Goal: Transaction & Acquisition: Purchase product/service

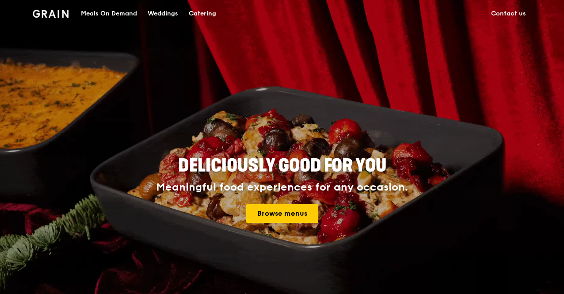
click at [114, 15] on div "Meals On Demand" at bounding box center [109, 13] width 56 height 27
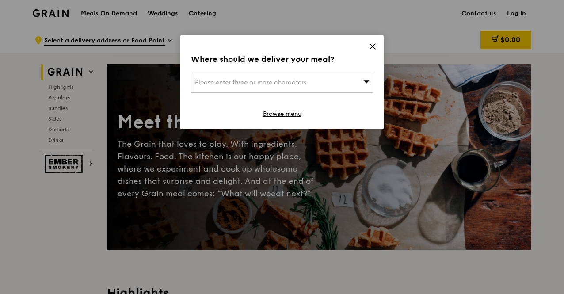
click at [283, 81] on span "Please enter three or more characters" at bounding box center [250, 83] width 111 height 8
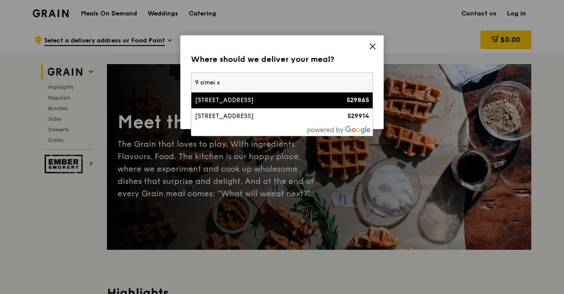
type input "9 simei s"
click at [298, 104] on div "9 Simei Street 4" at bounding box center [260, 100] width 131 height 9
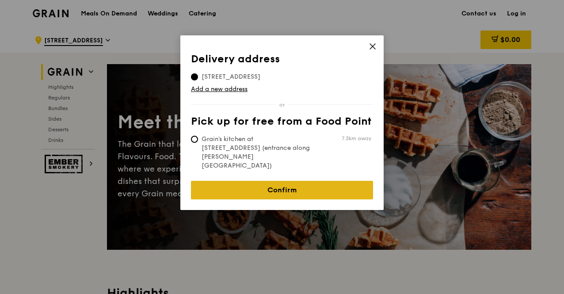
click at [296, 181] on link "Confirm" at bounding box center [282, 190] width 182 height 19
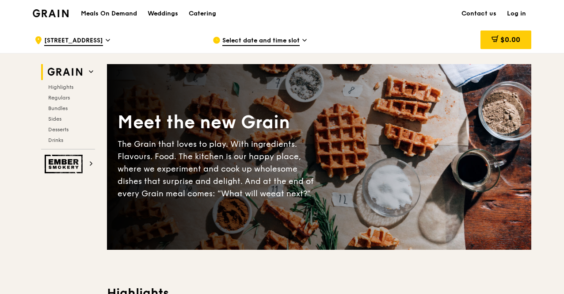
click at [307, 40] on icon at bounding box center [305, 40] width 4 height 8
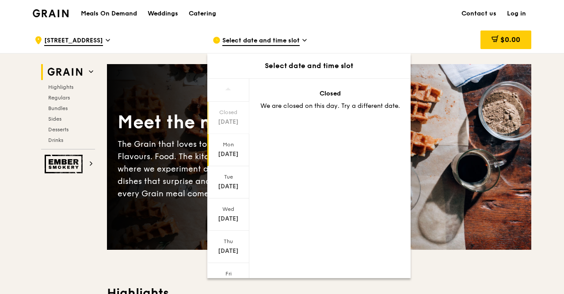
click at [231, 154] on div "Aug 18" at bounding box center [228, 154] width 39 height 9
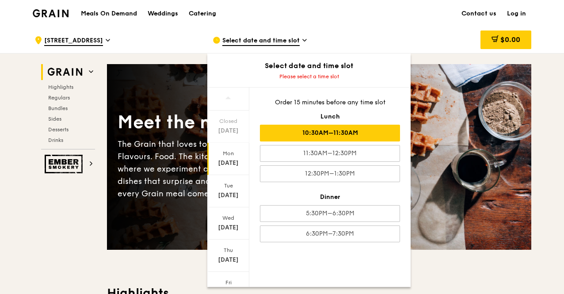
click at [353, 130] on div "10:30AM–11:30AM" at bounding box center [330, 133] width 140 height 17
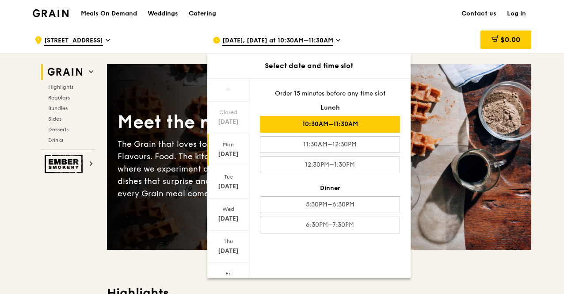
click at [221, 151] on div "Aug 18" at bounding box center [228, 154] width 39 height 9
click at [233, 149] on div "Mon Aug 18" at bounding box center [228, 150] width 42 height 32
click at [483, 156] on div "Meet the new Grain The Grain that loves to play. With ingredients. Flavours. Fo…" at bounding box center [319, 157] width 425 height 114
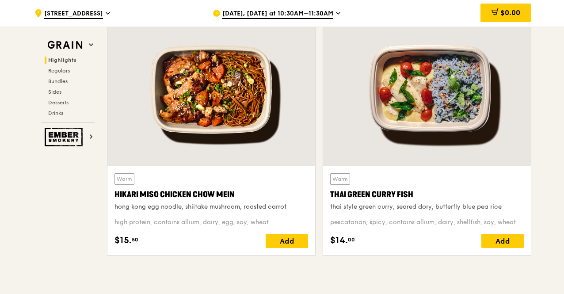
scroll to position [575, 0]
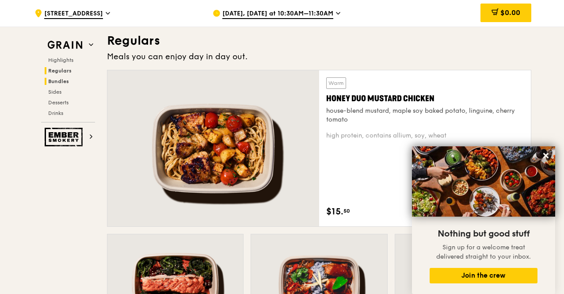
click at [49, 79] on span "Bundles" at bounding box center [58, 81] width 21 height 6
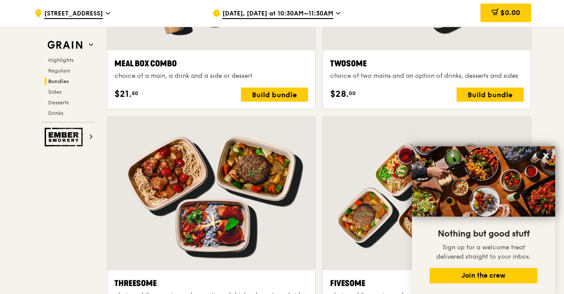
scroll to position [1351, 0]
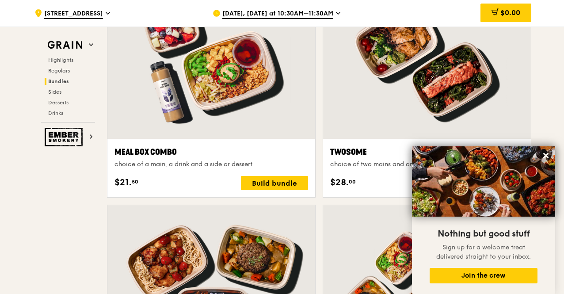
click at [245, 84] on div at bounding box center [211, 61] width 208 height 153
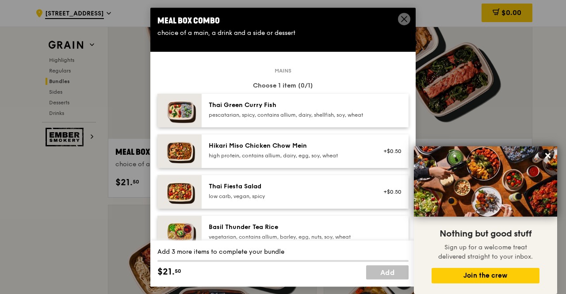
click at [396, 20] on div "Meal Box Combo" at bounding box center [282, 21] width 251 height 12
click at [403, 19] on icon at bounding box center [404, 19] width 8 height 8
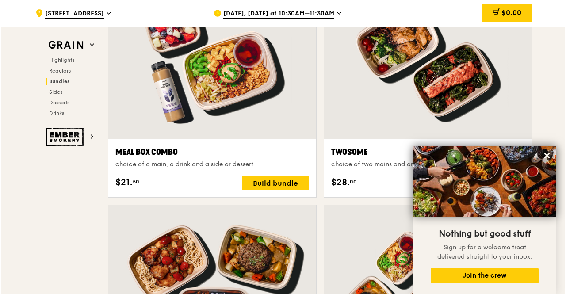
scroll to position [1307, 0]
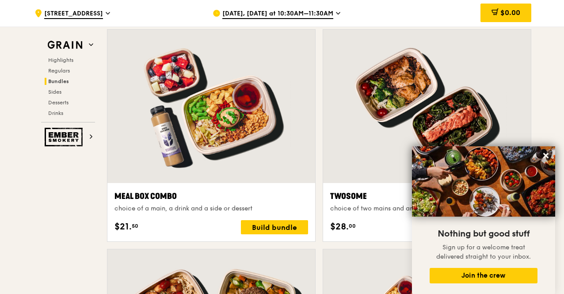
click at [197, 104] on div at bounding box center [211, 106] width 208 height 153
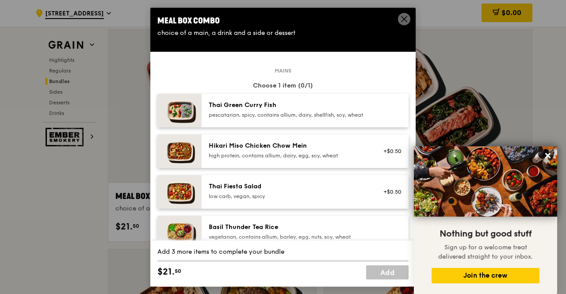
click at [309, 113] on div "pescatarian, spicy, contains allium, dairy, shellfish, soy, wheat" at bounding box center [288, 114] width 159 height 7
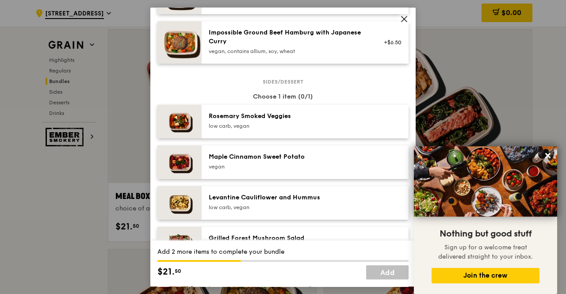
scroll to position [487, 0]
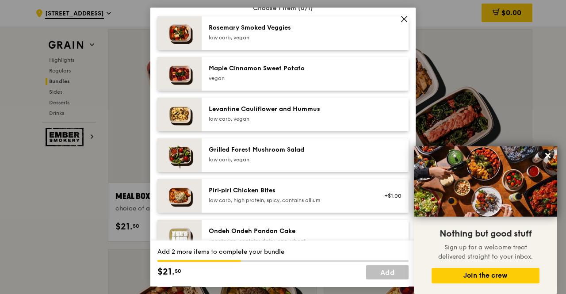
click at [303, 151] on div "Grilled Forest Mushroom Salad low carb, vegan" at bounding box center [305, 155] width 207 height 34
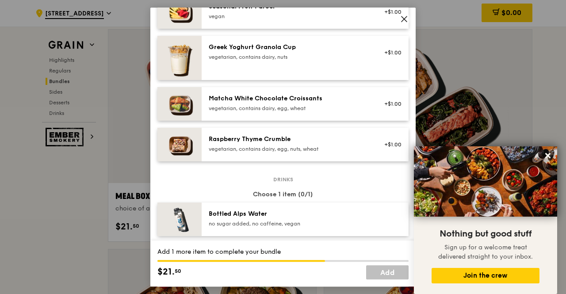
scroll to position [840, 0]
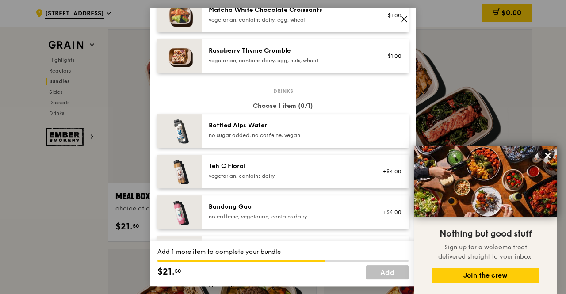
click at [303, 211] on div "Bandung Gao" at bounding box center [288, 207] width 159 height 9
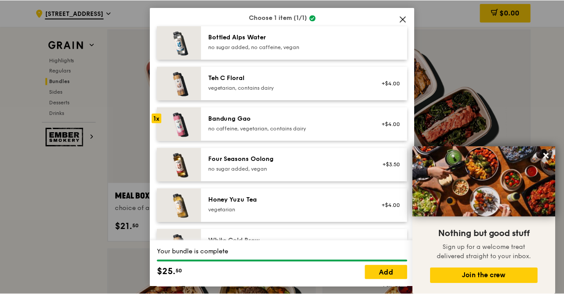
scroll to position [973, 0]
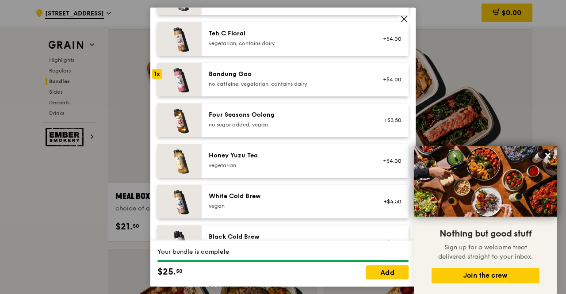
click at [368, 265] on div "Your bundle is complete $25. 50 Add" at bounding box center [282, 264] width 265 height 46
click at [376, 275] on link "Add" at bounding box center [387, 272] width 42 height 14
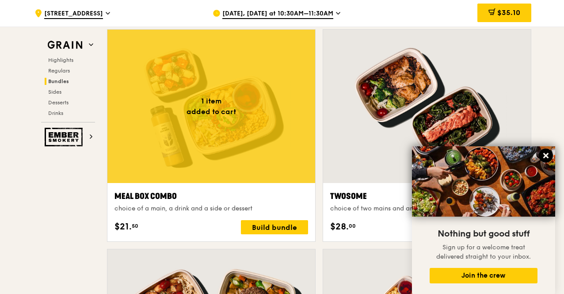
click at [547, 155] on icon at bounding box center [546, 155] width 5 height 5
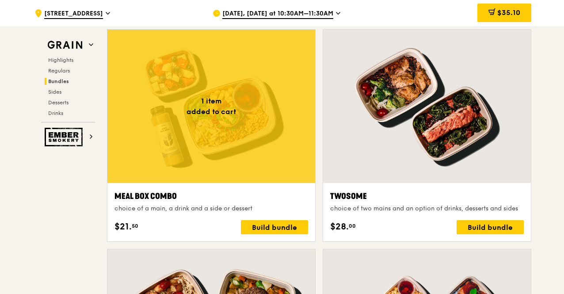
click at [506, 13] on span "$35.10" at bounding box center [509, 12] width 23 height 8
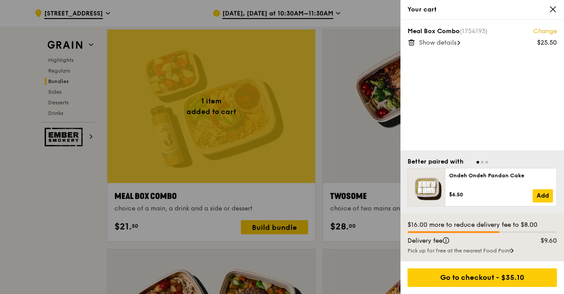
scroll to position [1351, 0]
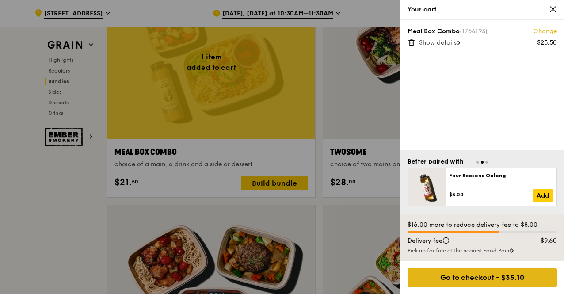
click at [493, 279] on div "Go to checkout - $35.10" at bounding box center [483, 278] width 150 height 19
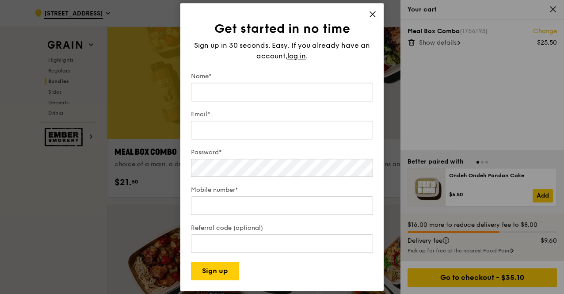
click at [374, 12] on icon at bounding box center [373, 14] width 8 height 8
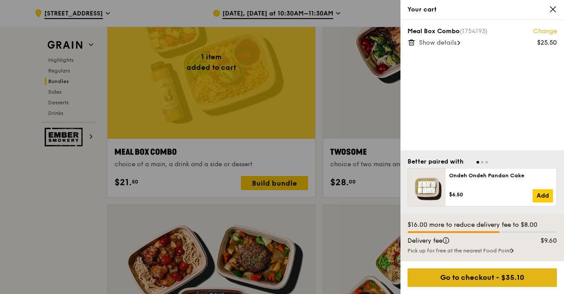
click at [484, 279] on div "Go to checkout - $35.10" at bounding box center [483, 278] width 150 height 19
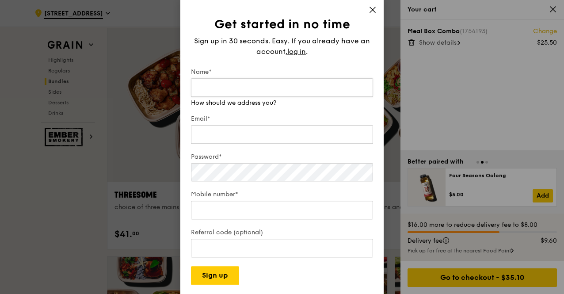
scroll to position [1440, 0]
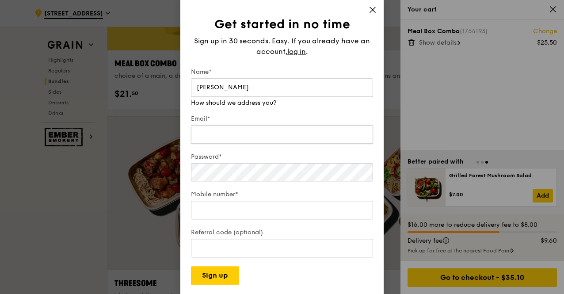
type input "Gayle Lin"
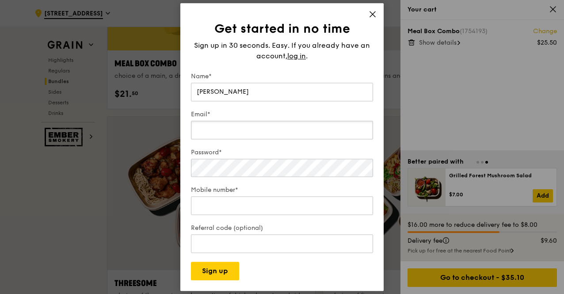
click at [251, 133] on input "Email*" at bounding box center [282, 130] width 182 height 19
type input "gayle_lin@yahoo.com.sg"
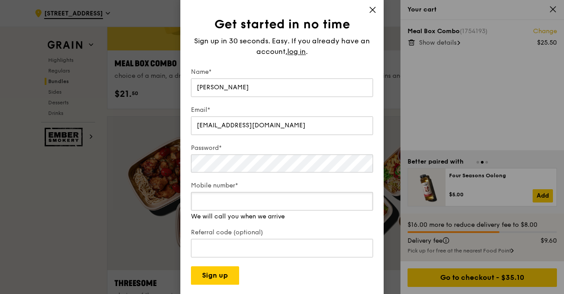
click at [226, 198] on input "Mobile number*" at bounding box center [282, 201] width 182 height 19
type input "91264656"
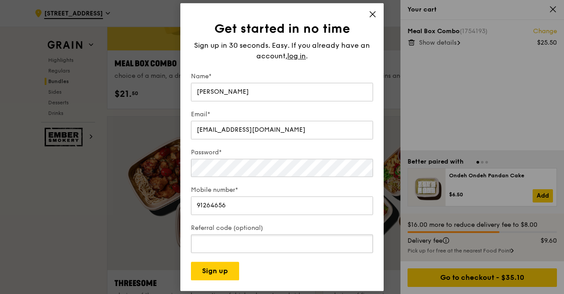
drag, startPoint x: 226, startPoint y: 252, endPoint x: 242, endPoint y: 242, distance: 17.9
click at [227, 251] on input "Referral code (optional)" at bounding box center [282, 243] width 182 height 19
click at [222, 267] on button "Sign up" at bounding box center [215, 271] width 48 height 19
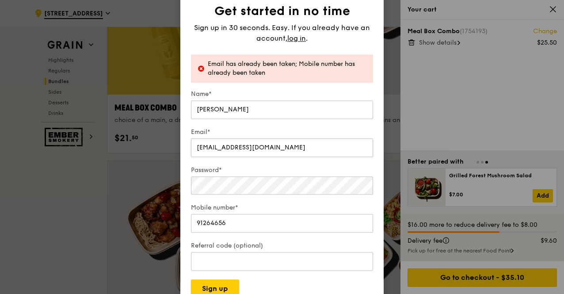
scroll to position [1351, 0]
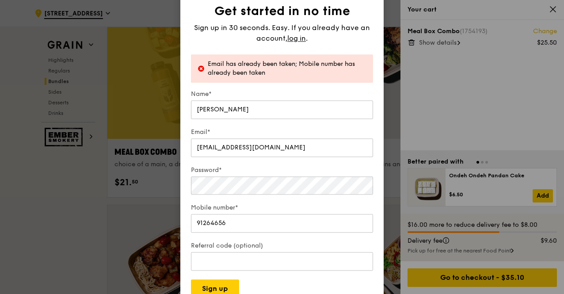
click at [374, 6] on div "Get started in no time Sign up in 30 seconds. Easy. If you already have an acco…" at bounding box center [281, 146] width 203 height 323
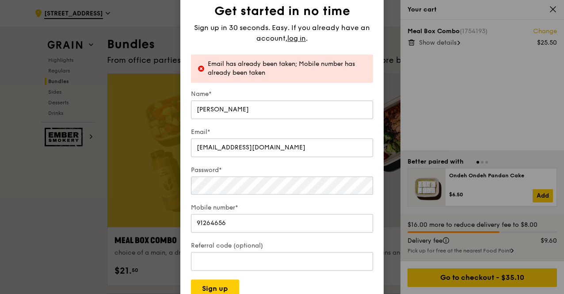
scroll to position [1219, 0]
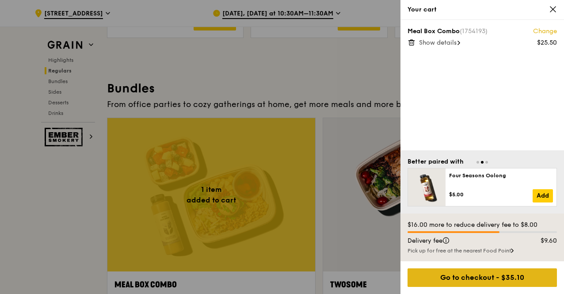
click at [479, 276] on div "Go to checkout - $35.10" at bounding box center [483, 278] width 150 height 19
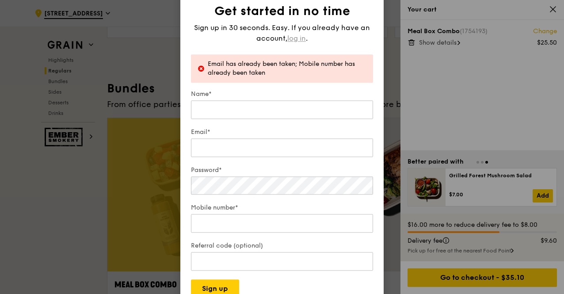
click at [296, 34] on span "log in" at bounding box center [297, 38] width 19 height 11
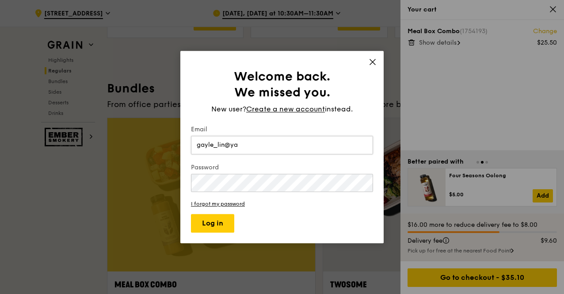
type input "gayle_lin@yahoo.com.sg"
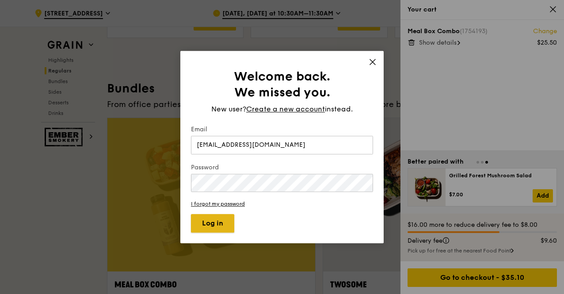
click at [217, 223] on button "Log in" at bounding box center [212, 223] width 43 height 19
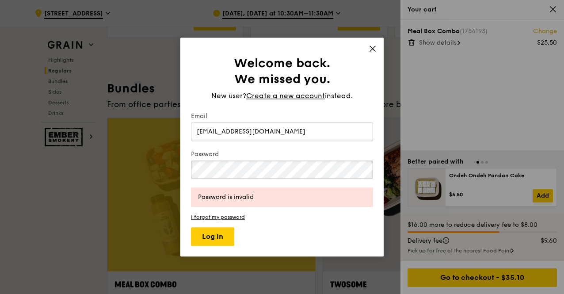
click at [165, 167] on div "Welcome back. We missed you. New user? Create a new account instead. Email gayl…" at bounding box center [282, 147] width 564 height 294
click at [221, 238] on button "Log in" at bounding box center [212, 236] width 43 height 19
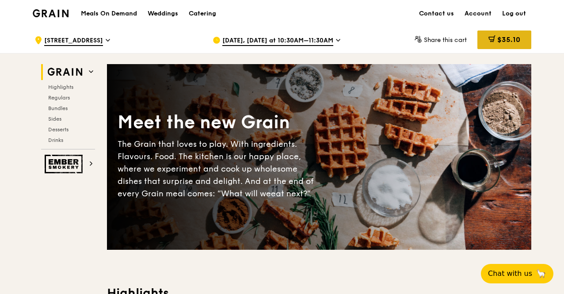
click at [506, 39] on span "$35.10" at bounding box center [509, 39] width 23 height 8
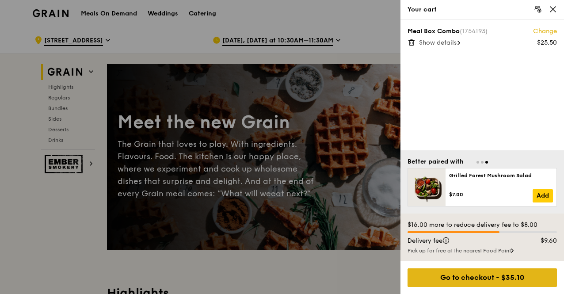
click at [493, 276] on div "Go to checkout - $35.10" at bounding box center [483, 278] width 150 height 19
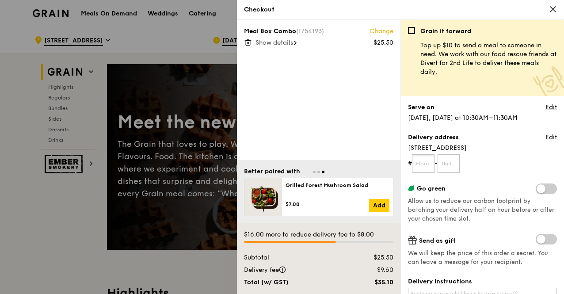
click at [424, 161] on input "text" at bounding box center [423, 163] width 23 height 19
type input "10"
click at [454, 162] on input "text" at bounding box center [449, 163] width 23 height 19
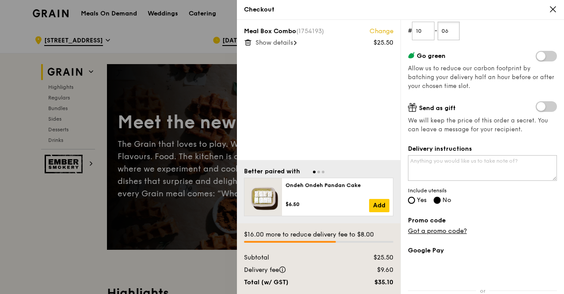
scroll to position [44, 0]
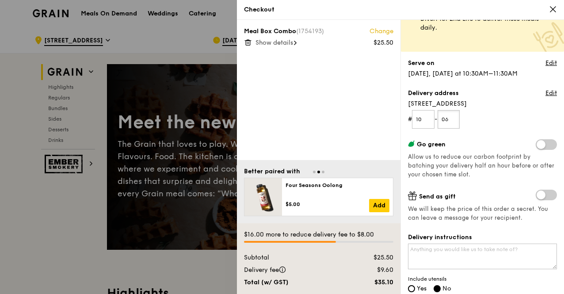
type input "06"
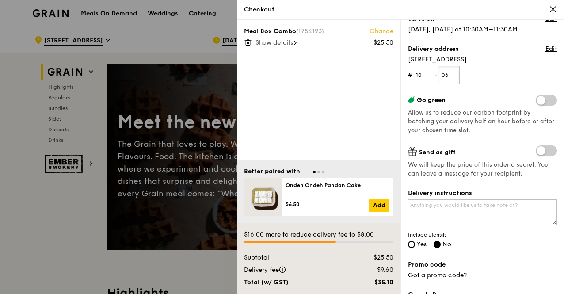
scroll to position [133, 0]
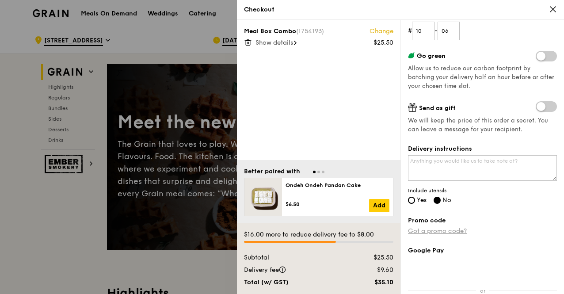
click at [431, 228] on link "Got a promo code?" at bounding box center [437, 231] width 59 height 8
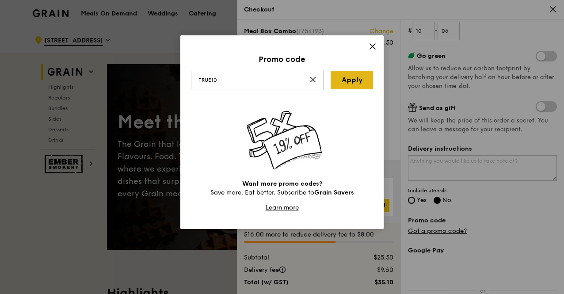
type input "TRUE10"
click at [356, 82] on link "Apply" at bounding box center [352, 80] width 42 height 19
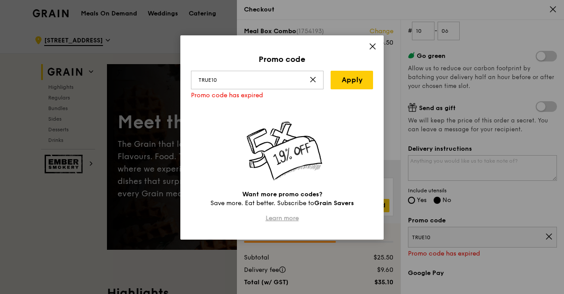
click at [295, 215] on link "Learn more" at bounding box center [282, 219] width 33 height 8
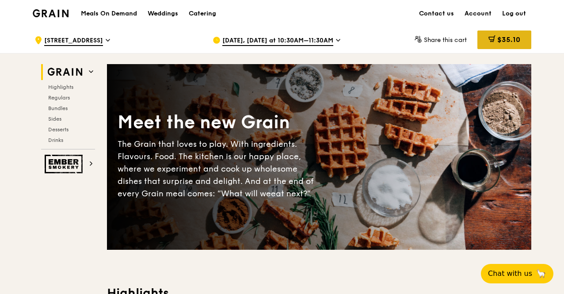
click at [507, 37] on span "$35.10" at bounding box center [509, 39] width 23 height 8
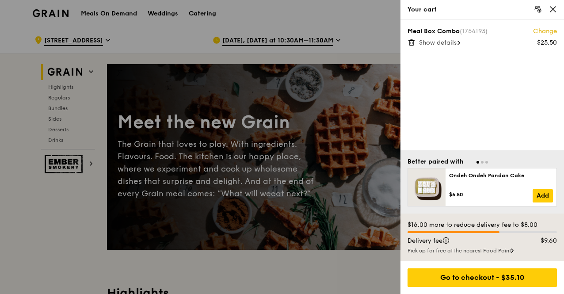
scroll to position [88, 0]
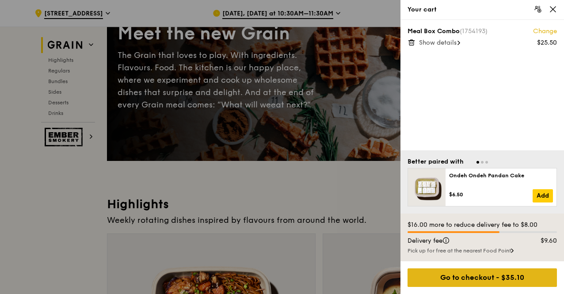
click at [495, 274] on div "Go to checkout - $35.10" at bounding box center [483, 278] width 150 height 19
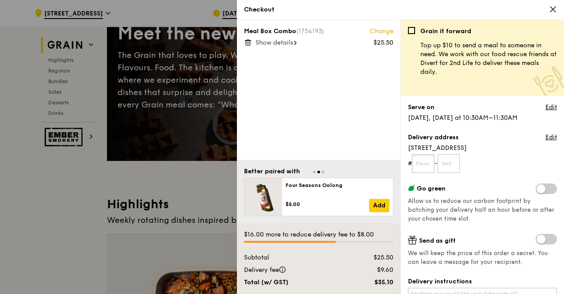
click at [422, 159] on input "text" at bounding box center [423, 163] width 23 height 19
type input "10"
click at [456, 165] on input "text" at bounding box center [449, 163] width 23 height 19
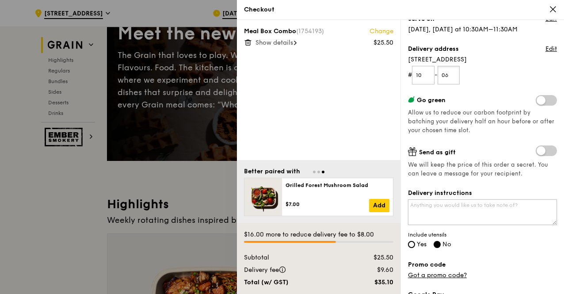
type input "06"
click at [479, 209] on textarea "Delivery instructions" at bounding box center [482, 212] width 149 height 26
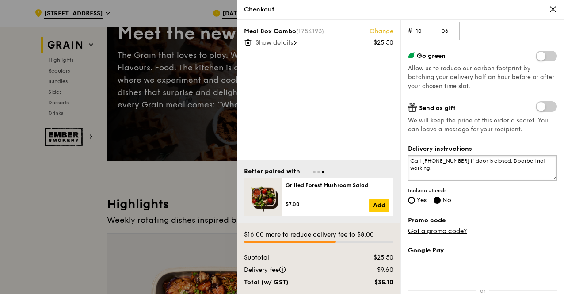
scroll to position [177, 0]
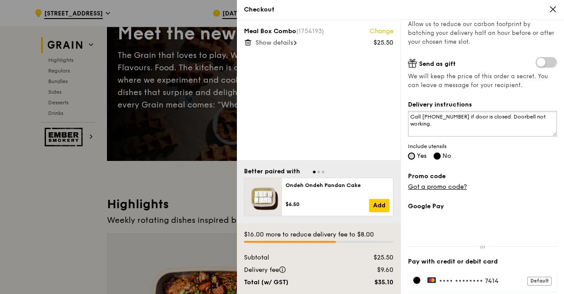
type textarea "Call [PHONE_NUMBER] if door is closed. Doorbell not working."
click at [411, 156] on input "Yes" at bounding box center [411, 156] width 7 height 7
radio input "true"
radio input "false"
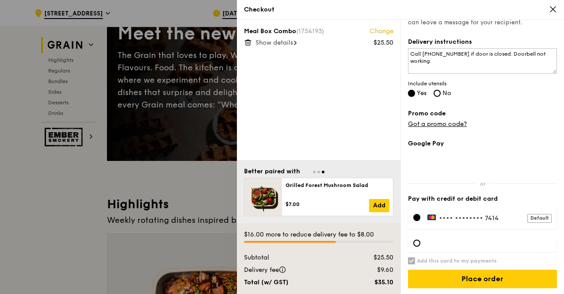
scroll to position [133, 0]
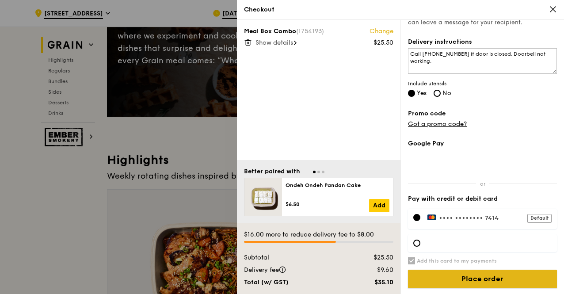
click at [478, 276] on input "Place order" at bounding box center [482, 279] width 149 height 19
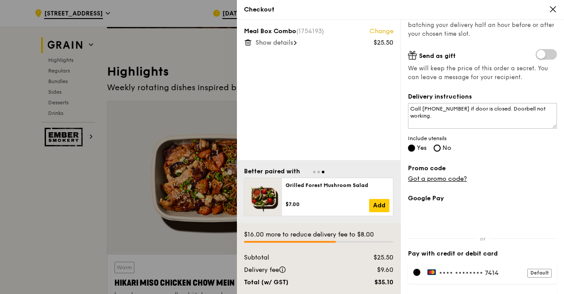
scroll to position [273, 0]
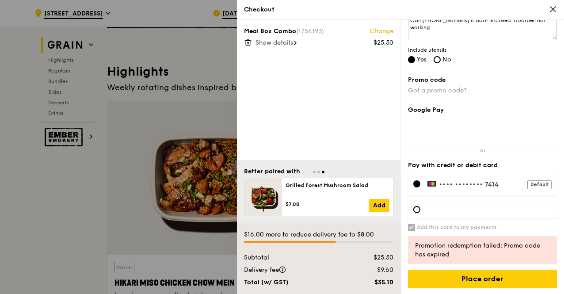
click at [458, 89] on link "Got a promo code?" at bounding box center [437, 91] width 59 height 8
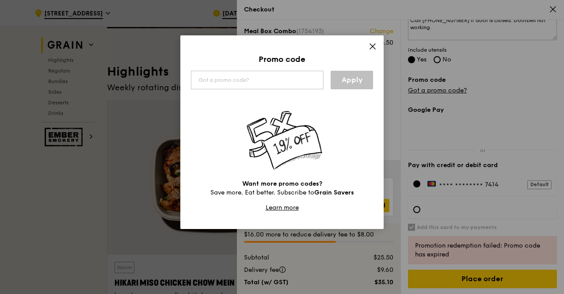
click at [371, 43] on icon at bounding box center [373, 46] width 8 height 8
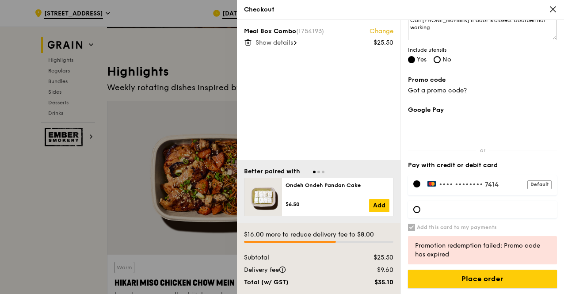
drag, startPoint x: 483, startPoint y: 274, endPoint x: 566, endPoint y: 270, distance: 82.8
click at [484, 275] on input "Place order" at bounding box center [482, 279] width 149 height 19
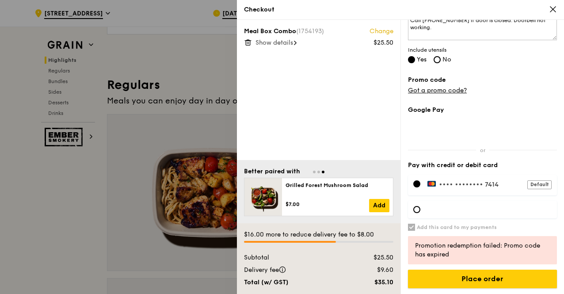
scroll to position [531, 0]
click at [467, 186] on span "•••• ••••" at bounding box center [454, 185] width 30 height 8
click at [535, 183] on div "Default" at bounding box center [540, 184] width 24 height 9
click at [528, 184] on div "Default" at bounding box center [540, 184] width 24 height 9
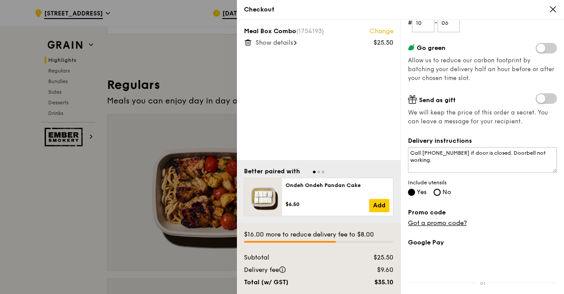
scroll to position [0, 0]
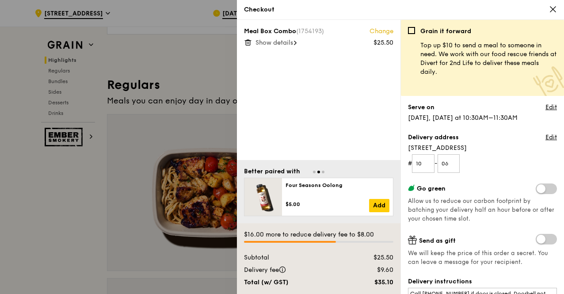
click at [556, 8] on icon at bounding box center [553, 9] width 8 height 8
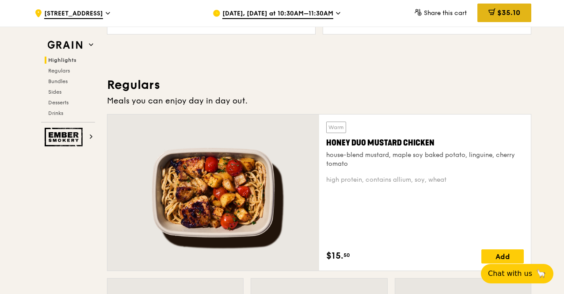
click at [510, 12] on span "$35.10" at bounding box center [509, 12] width 23 height 8
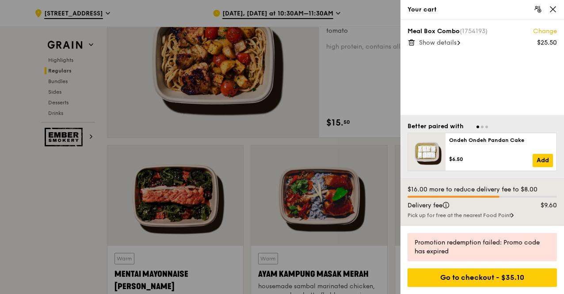
scroll to position [708, 0]
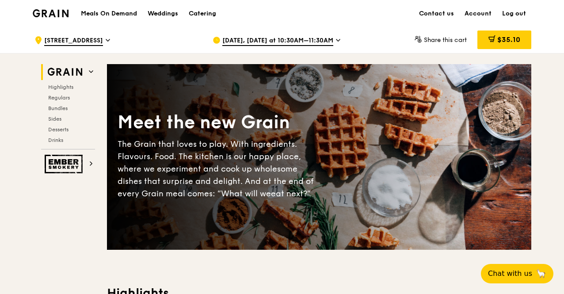
click at [515, 41] on span "$35.10" at bounding box center [509, 39] width 23 height 8
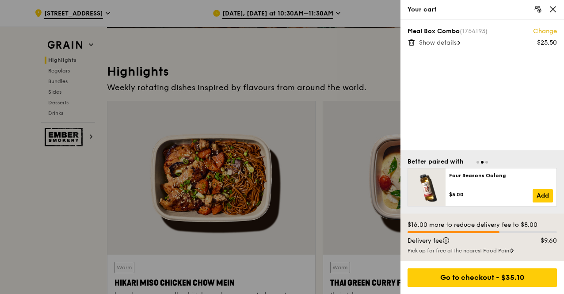
scroll to position [310, 0]
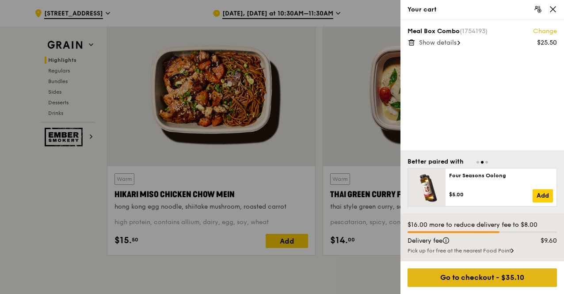
click at [481, 279] on div "Go to checkout - $35.10" at bounding box center [483, 278] width 150 height 19
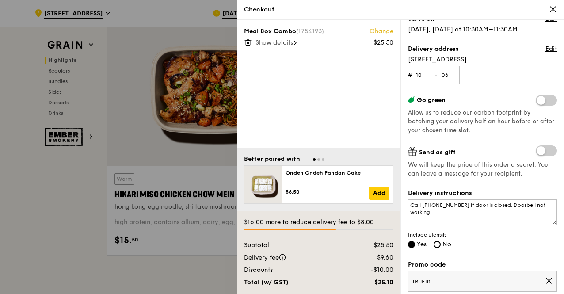
scroll to position [177, 0]
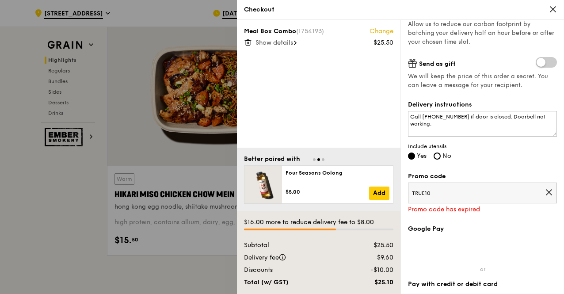
drag, startPoint x: 514, startPoint y: 188, endPoint x: 431, endPoint y: 185, distance: 83.2
click at [431, 190] on span "TRUE10" at bounding box center [478, 193] width 133 height 7
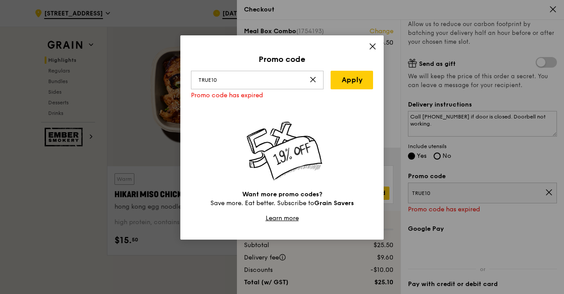
click at [376, 48] on icon at bounding box center [373, 46] width 8 height 8
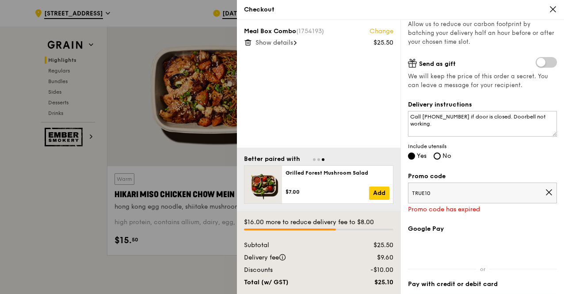
drag, startPoint x: 412, startPoint y: 189, endPoint x: 431, endPoint y: 187, distance: 19.1
click at [431, 190] on span "TRUE10" at bounding box center [478, 193] width 133 height 7
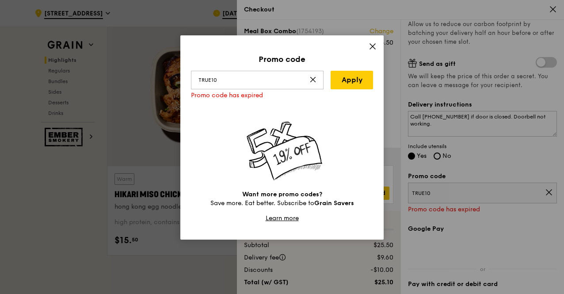
click at [441, 196] on div "Promo code TRUE10 Apply Promo code has expired Want more promo codes? Save more…" at bounding box center [282, 147] width 564 height 294
click at [439, 193] on div "Promo code TRUE10 Apply Promo code has expired Want more promo codes? Save more…" at bounding box center [282, 147] width 564 height 294
drag, startPoint x: 256, startPoint y: 77, endPoint x: 131, endPoint y: 74, distance: 124.3
click at [131, 74] on div "Promo code TRUE10 Apply Promo code has expired Want more promo codes? Save more…" at bounding box center [282, 147] width 564 height 294
click at [368, 47] on div "Promo code Apply Promo code has expired Want more promo codes? Save more. Eat b…" at bounding box center [281, 137] width 203 height 204
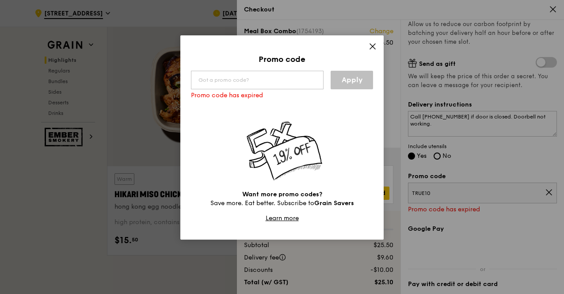
click at [375, 48] on icon at bounding box center [372, 46] width 5 height 5
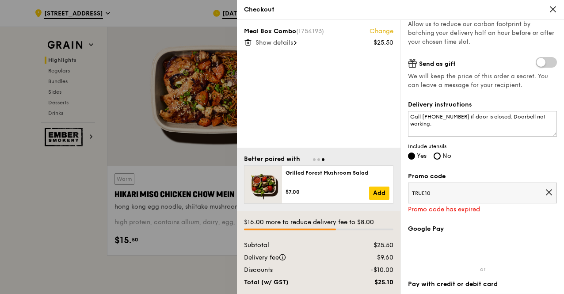
click at [547, 192] on icon at bounding box center [549, 192] width 5 height 5
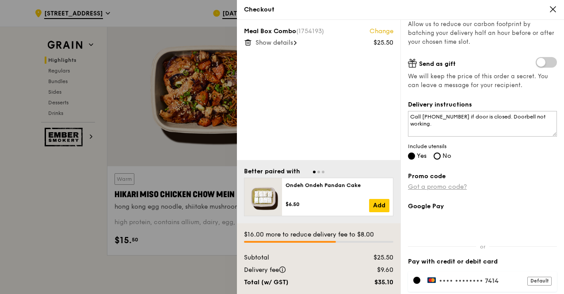
click at [442, 186] on link "Got a promo code?" at bounding box center [437, 187] width 59 height 8
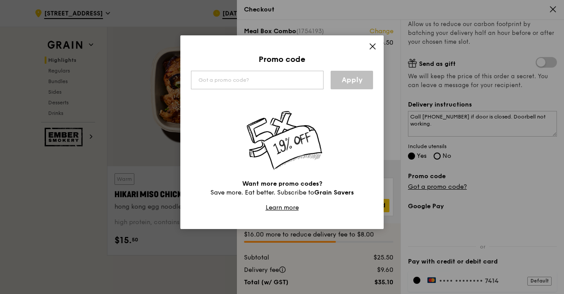
click at [372, 40] on div "Promo code Apply Want more promo codes? Save more. Eat better. Subscribe to Gra…" at bounding box center [281, 132] width 203 height 194
click at [372, 44] on icon at bounding box center [373, 46] width 8 height 8
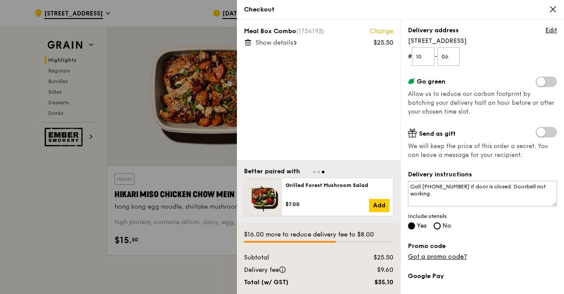
scroll to position [240, 0]
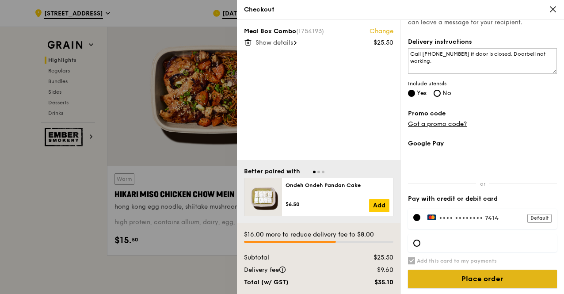
click at [475, 276] on input "Place order" at bounding box center [482, 279] width 149 height 19
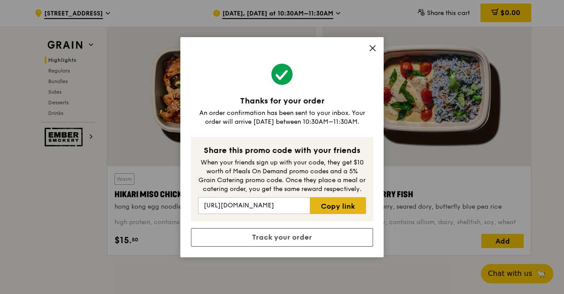
click at [344, 203] on link "Copy link" at bounding box center [338, 205] width 56 height 17
click at [371, 47] on icon at bounding box center [373, 48] width 8 height 8
